Goal: Browse casually: Explore the website without a specific task or goal

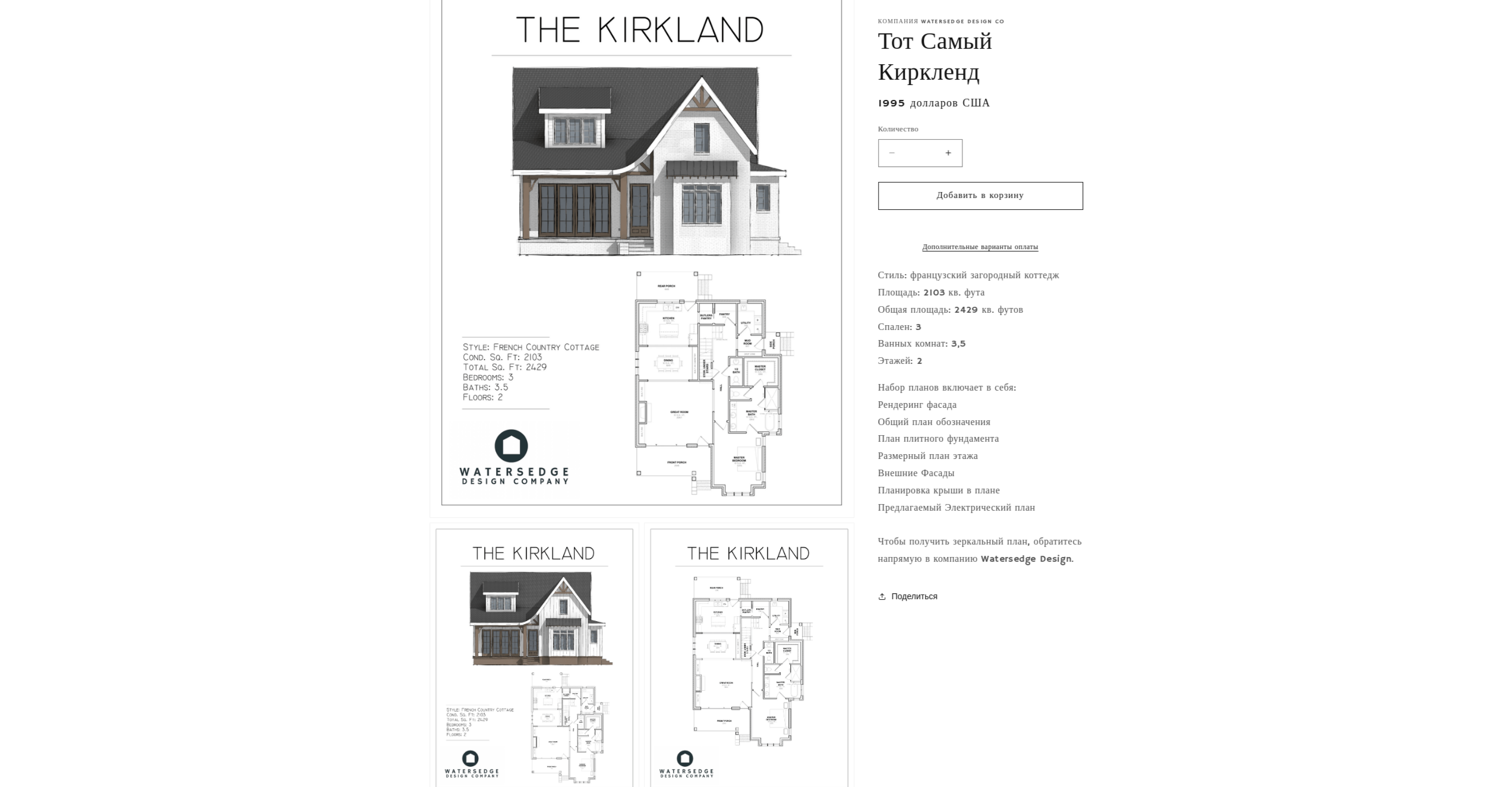
scroll to position [297, 0]
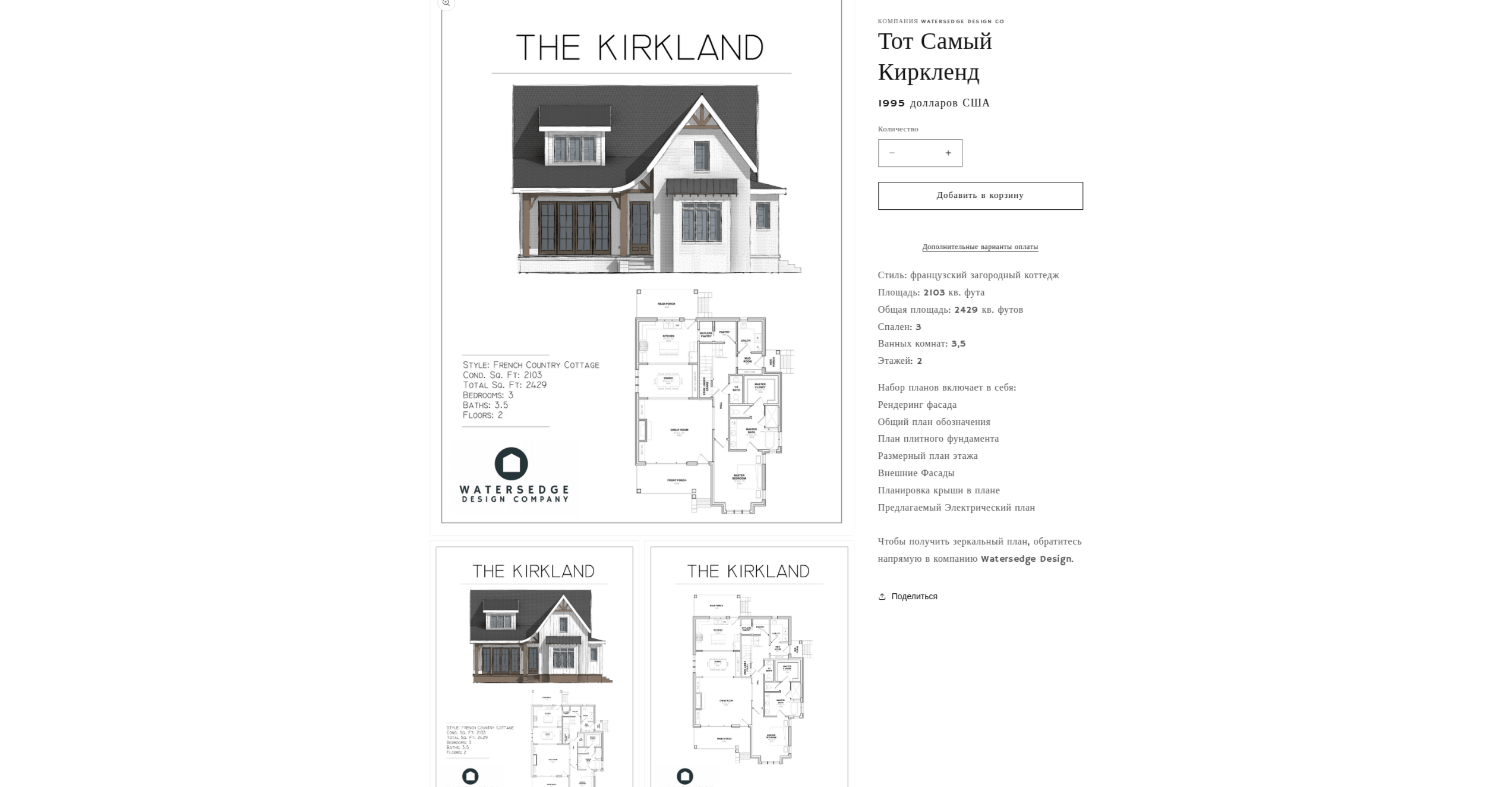
click at [430, 535] on button "Откройте медиафайл 1 в модальном окне" at bounding box center [430, 535] width 0 height 0
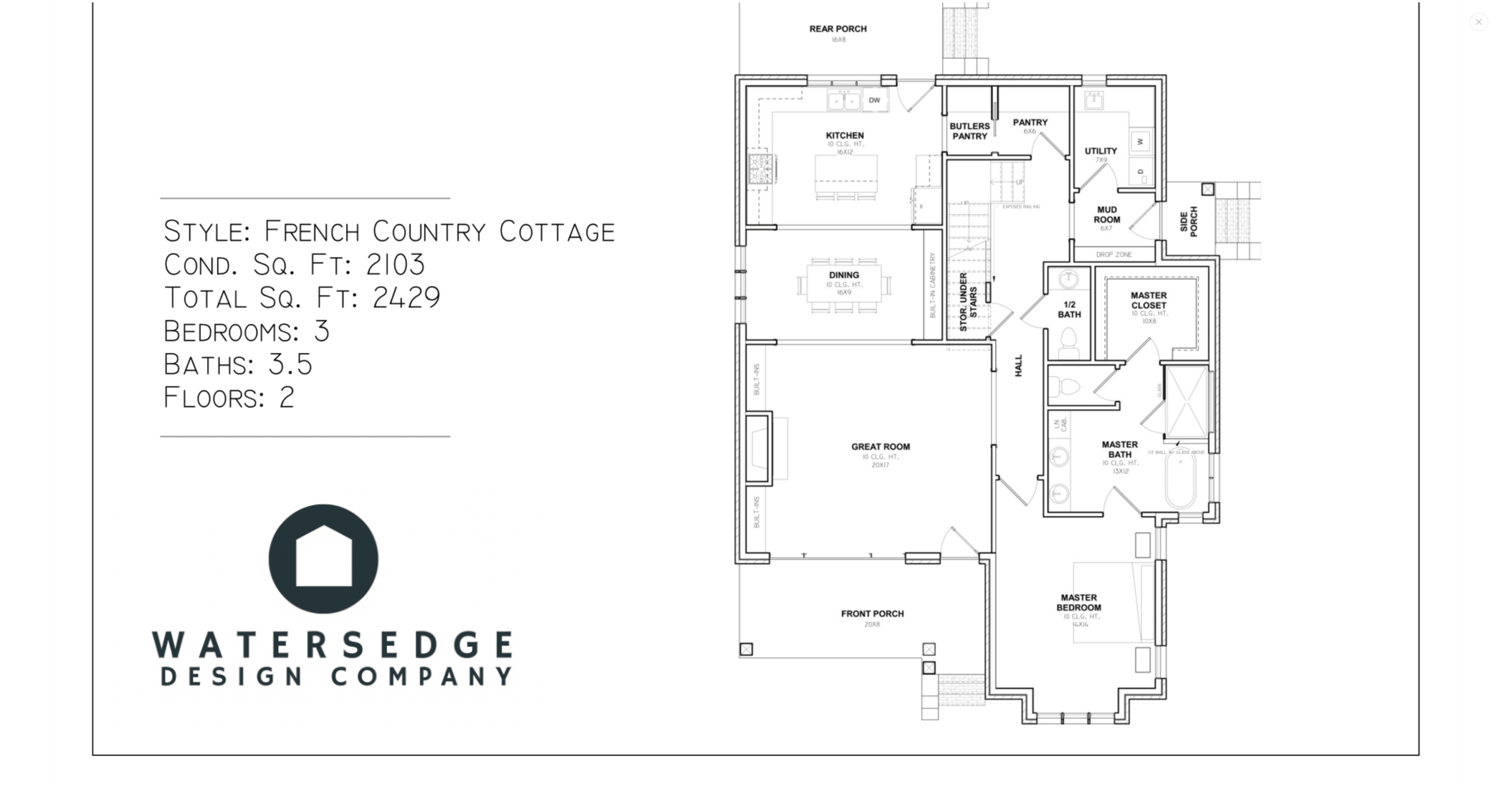
scroll to position [983, 0]
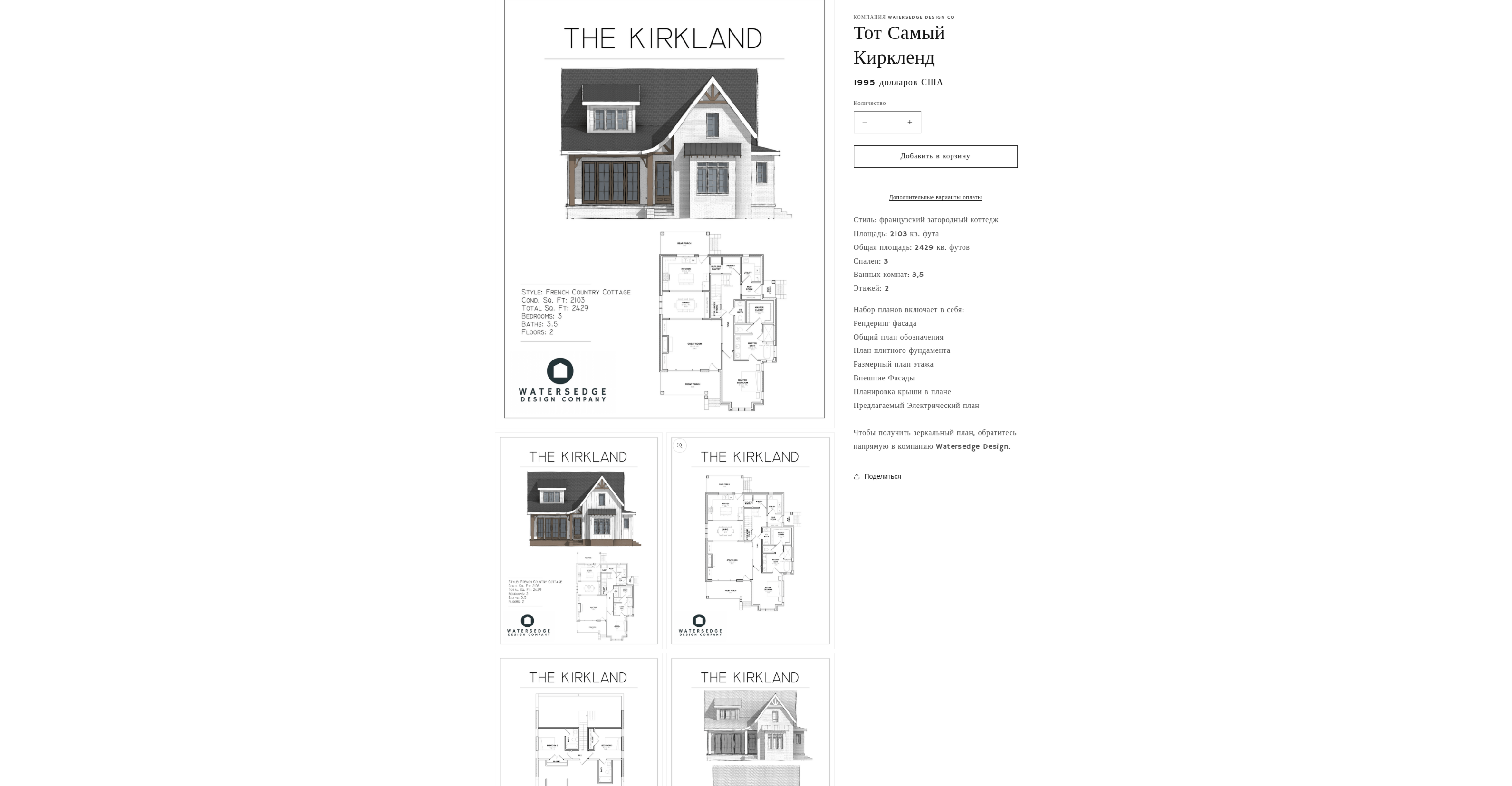
click at [667, 628] on button "Откройте медиафайл 3 в модальном окне" at bounding box center [667, 649] width 0 height 0
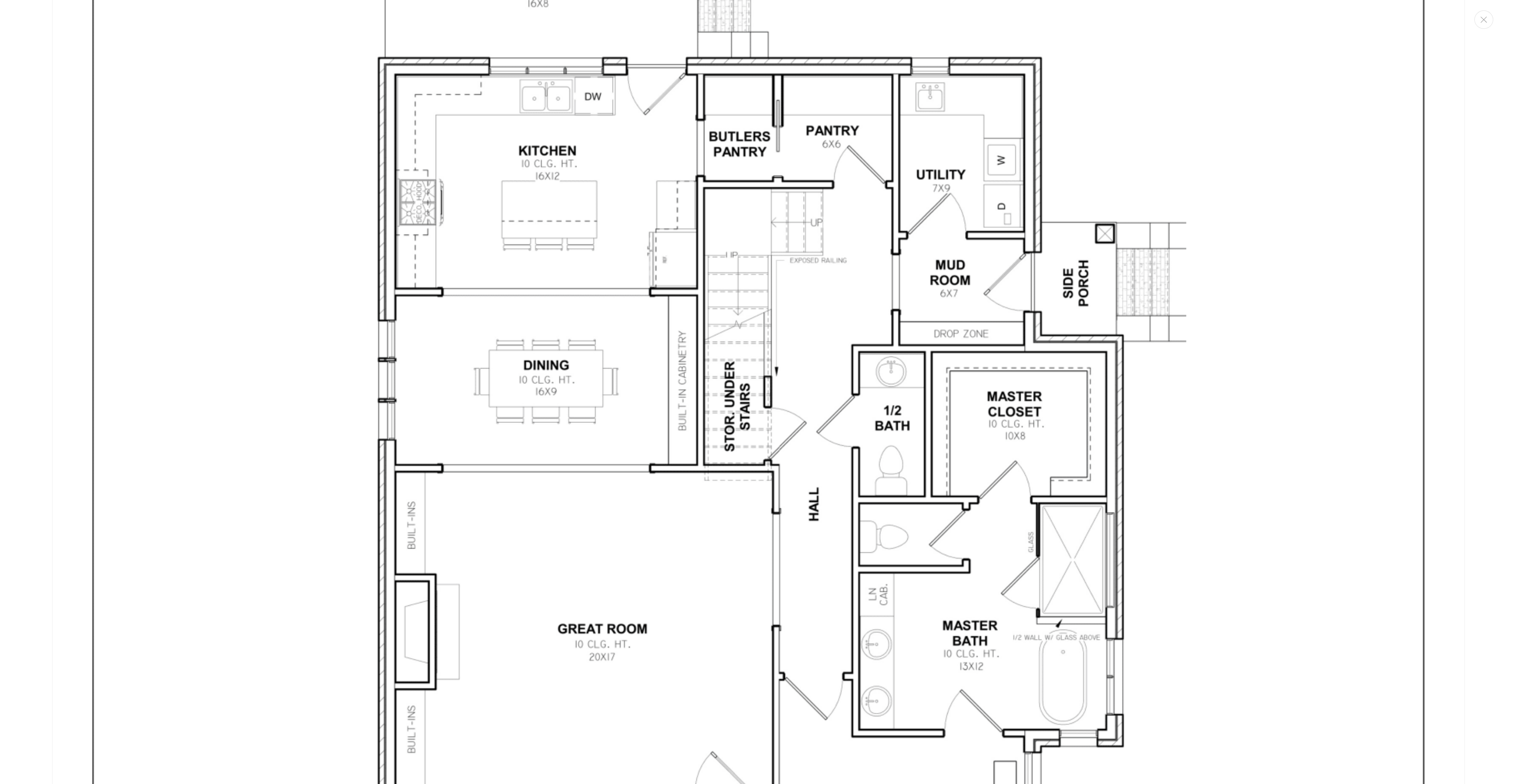
click at [919, 398] on img "Медиа-галерея" at bounding box center [758, 463] width 1413 height 1827
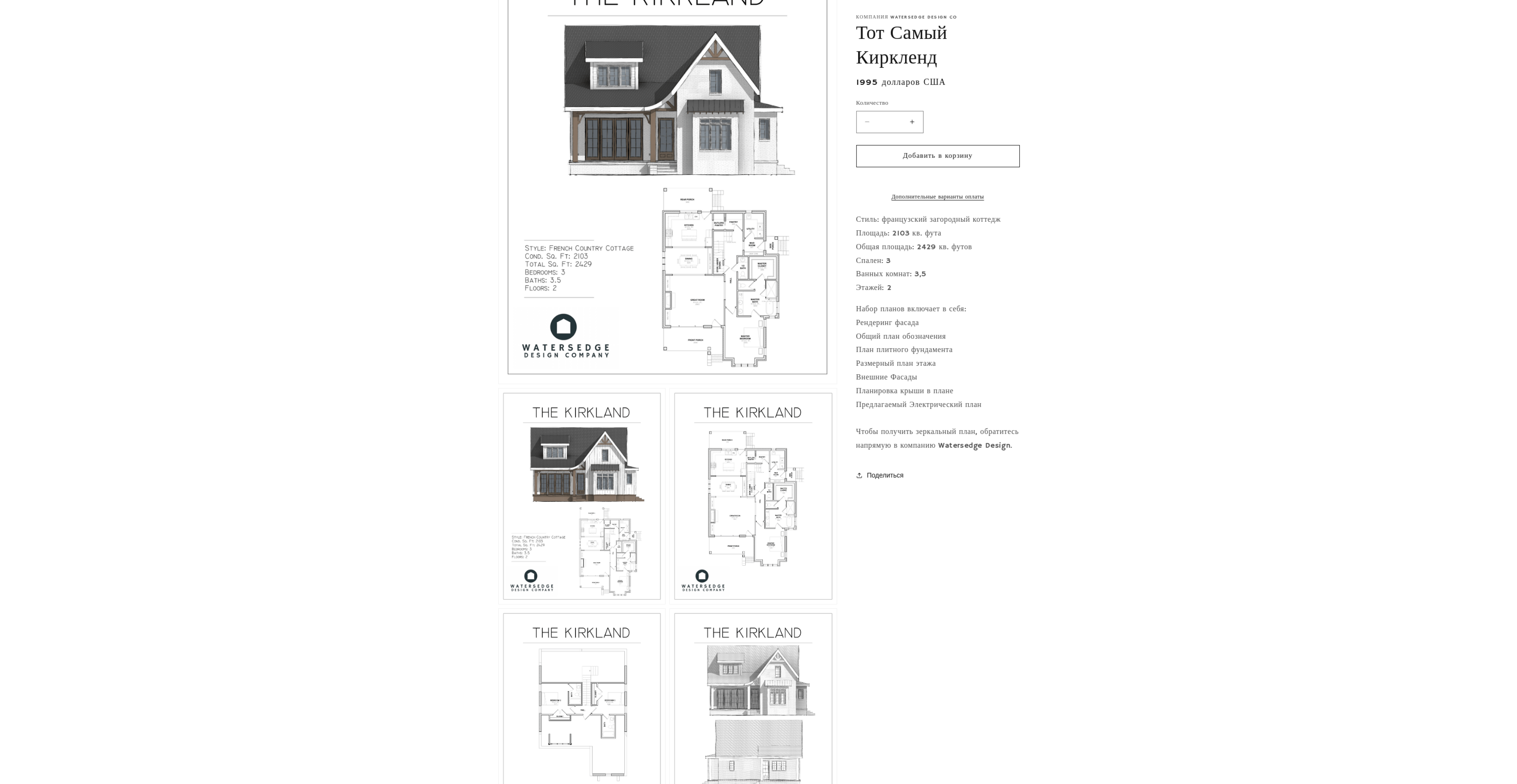
scroll to position [356, 0]
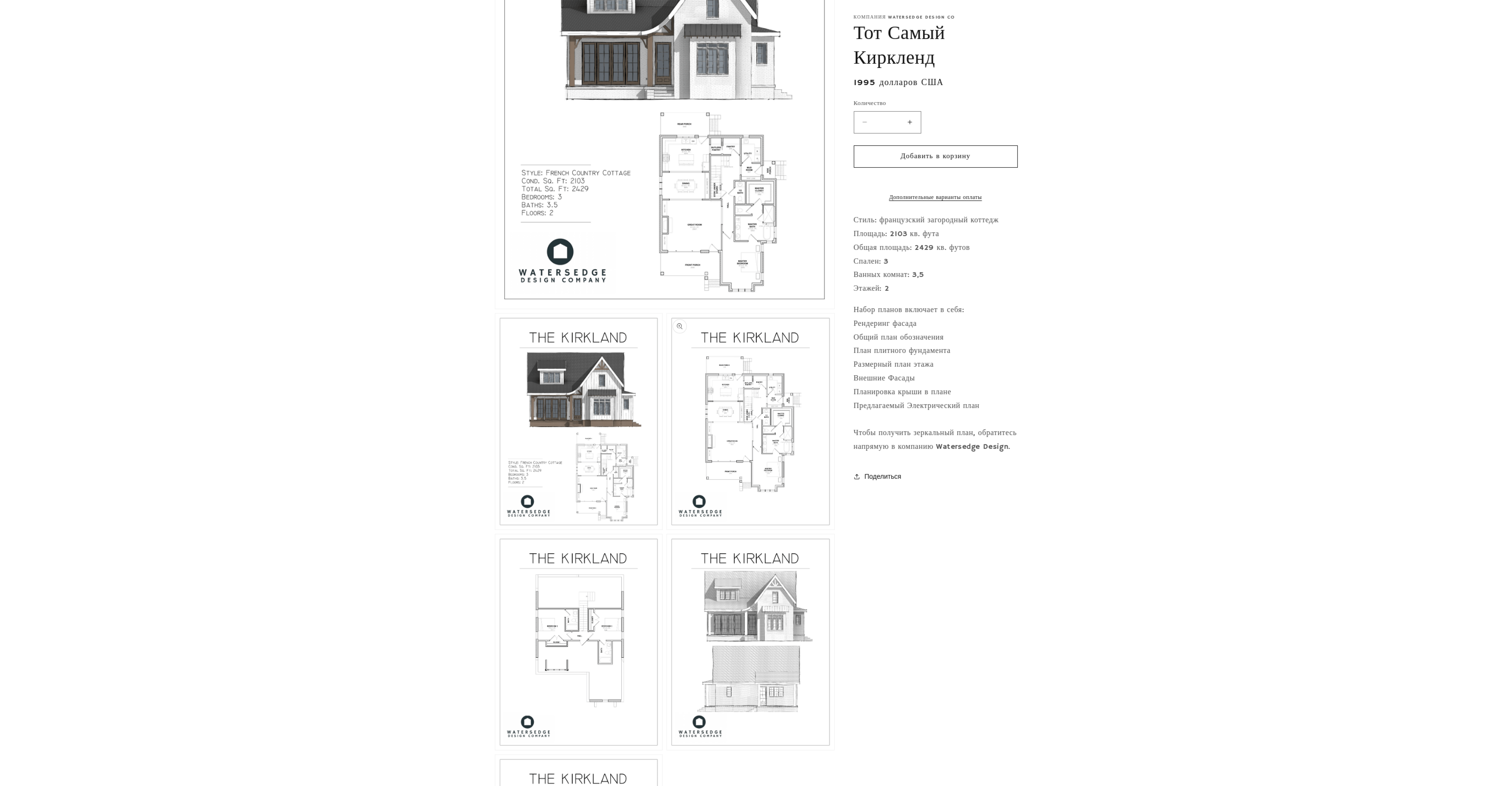
click at [667, 530] on button "Откройте медиафайл 3 в модальном окне" at bounding box center [667, 530] width 0 height 0
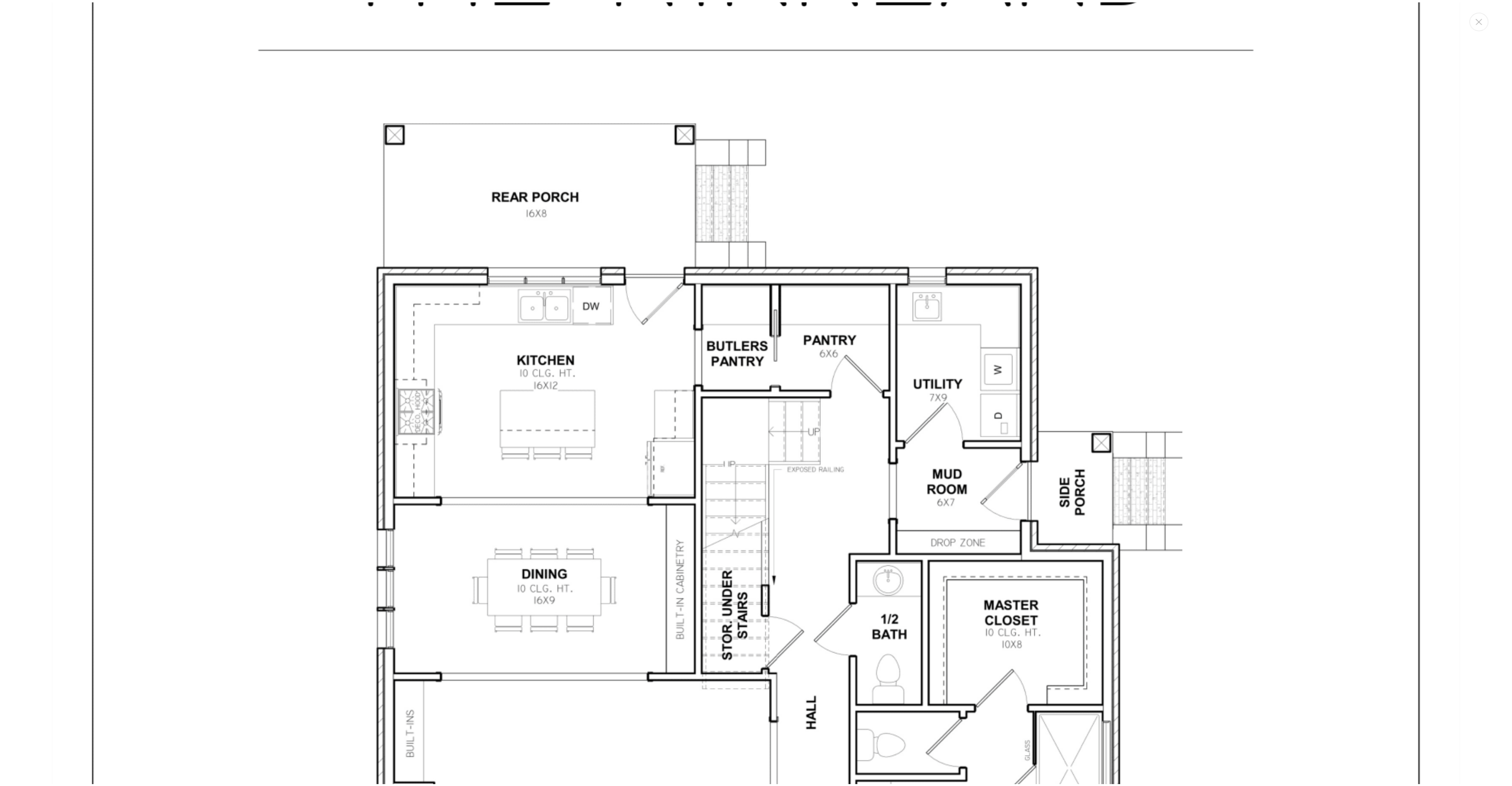
scroll to position [3960, 0]
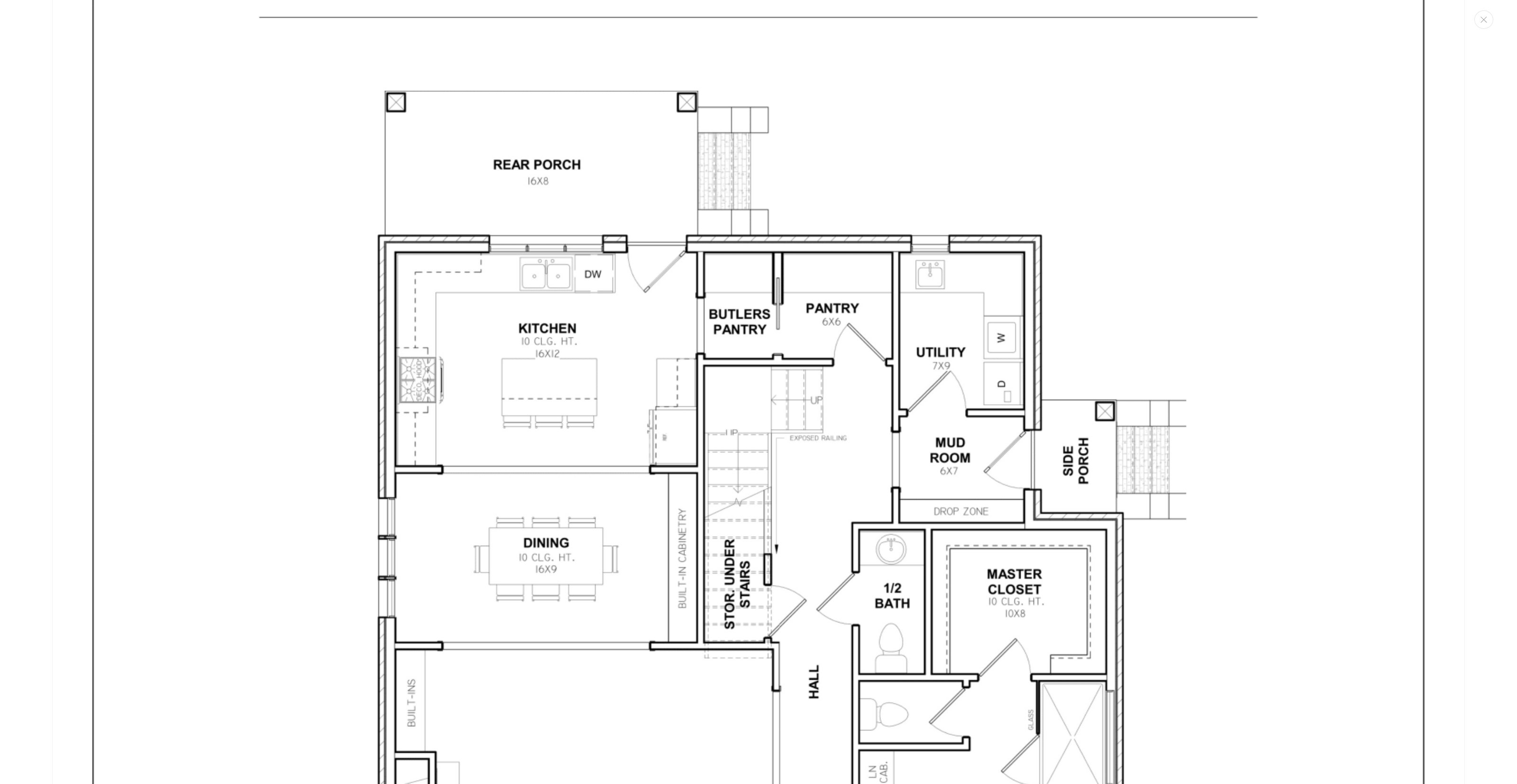
click at [787, 421] on img "Медиа-галерея" at bounding box center [758, 641] width 1413 height 1827
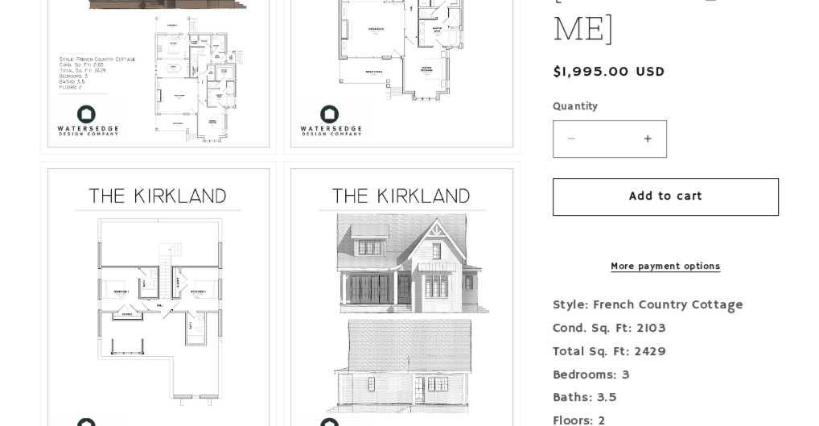
scroll to position [914, 0]
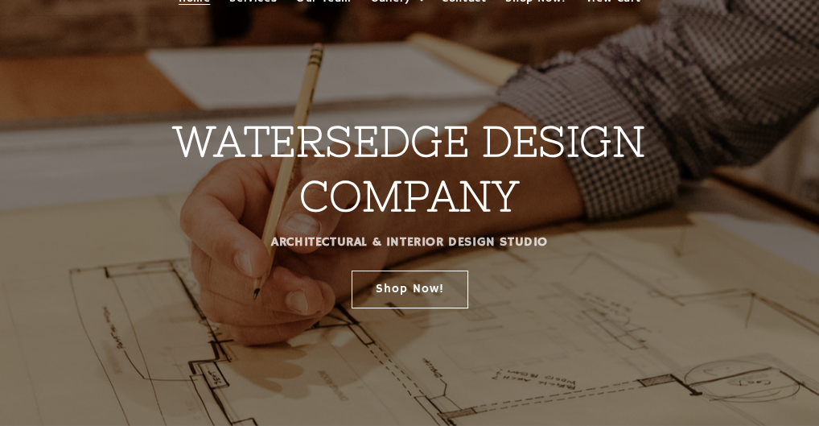
scroll to position [112, 0]
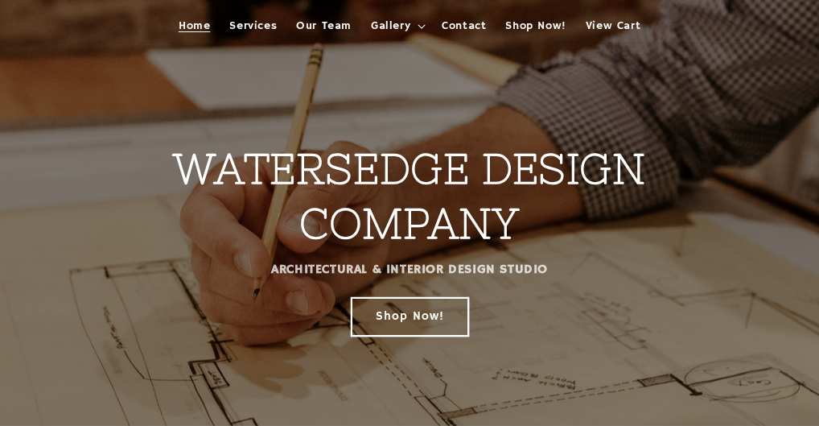
click at [451, 310] on link "Shop Now!" at bounding box center [410, 316] width 117 height 38
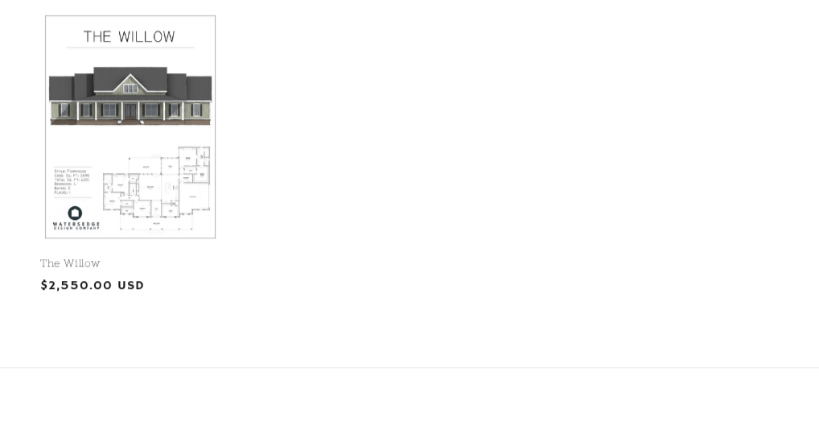
scroll to position [1030, 0]
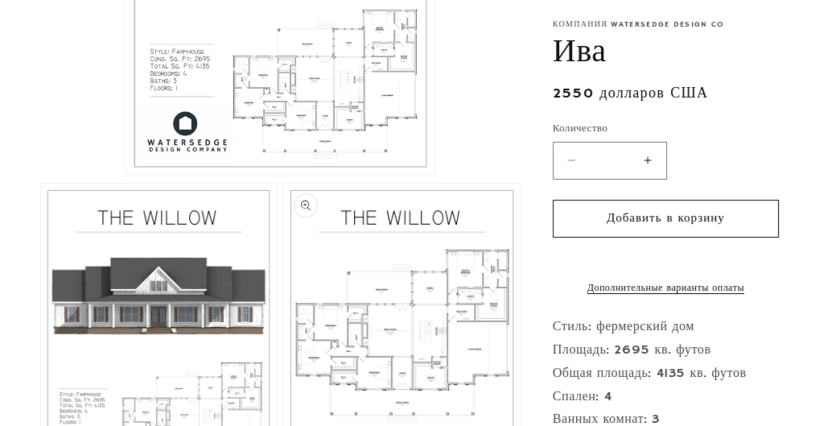
scroll to position [708, 0]
